Goal: Check status

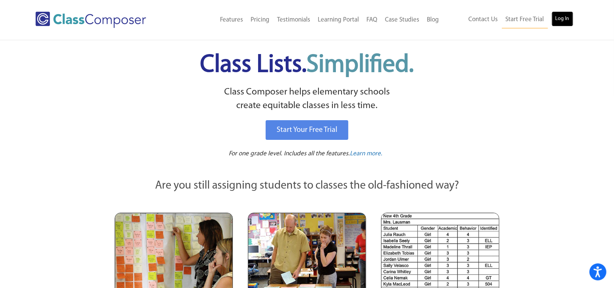
click at [566, 11] on link "Log In" at bounding box center [563, 18] width 22 height 15
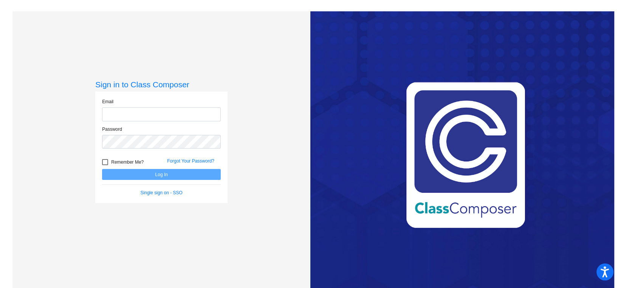
type input "[EMAIL_ADDRESS][DOMAIN_NAME]"
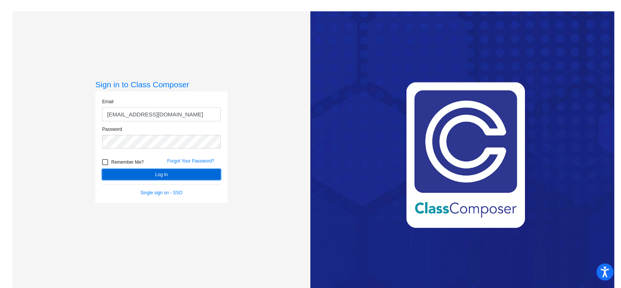
click at [135, 170] on button "Log In" at bounding box center [161, 174] width 119 height 11
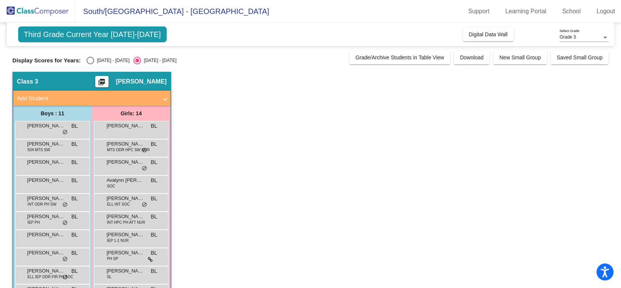
click at [105, 65] on div "Third Grade Current Year [DATE]-[DATE] Add, Move, or Retain Students Off On Inc…" at bounding box center [310, 205] width 596 height 364
click at [102, 62] on div "[DATE] - [DATE]" at bounding box center [112, 60] width 36 height 7
click at [90, 64] on input "[DATE] - [DATE]" at bounding box center [90, 64] width 0 height 0
radio input "true"
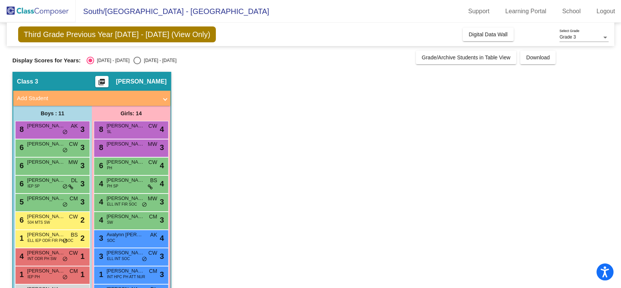
scroll to position [98, 0]
